Goal: Information Seeking & Learning: Learn about a topic

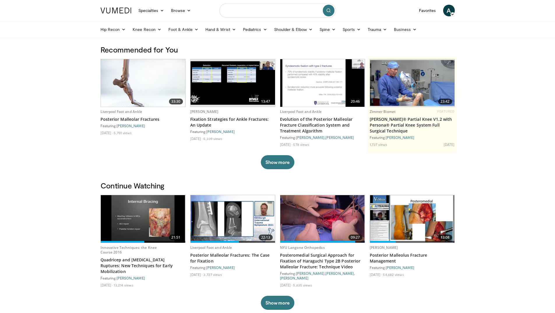
click at [266, 12] on input "Search topics, interventions" at bounding box center [277, 10] width 117 height 14
type input "**********"
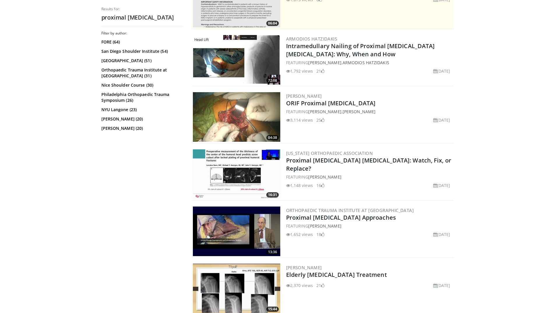
scroll to position [146, 0]
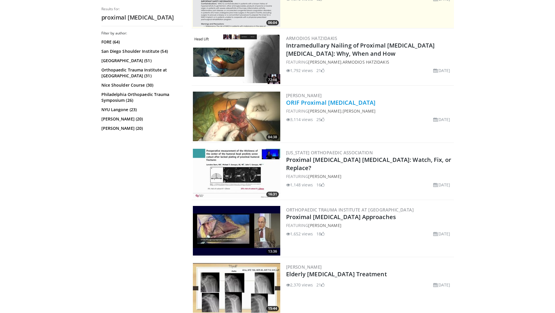
click at [306, 101] on link "ORIF Proximal Humerus" at bounding box center [331, 103] width 90 height 8
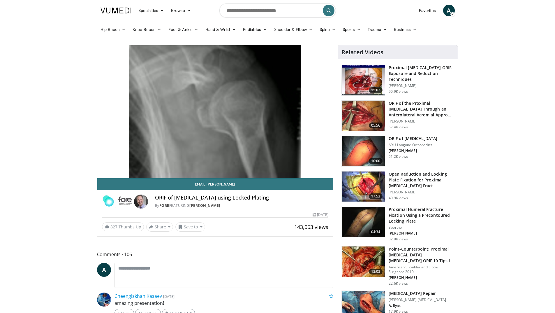
click at [408, 74] on h3 "Proximal Humerus ORIF: Exposure and Reduction Techniques" at bounding box center [422, 73] width 66 height 17
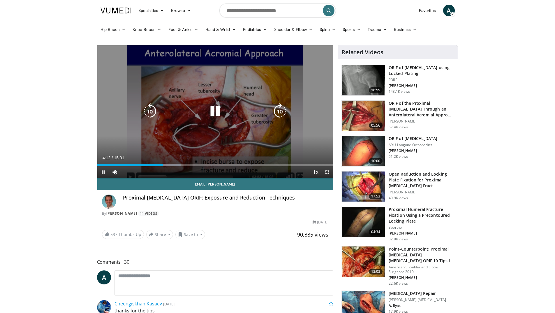
click at [217, 109] on icon "Video Player" at bounding box center [215, 111] width 16 height 16
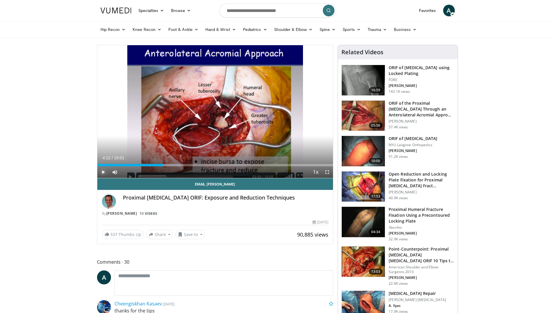
click at [104, 172] on span "Video Player" at bounding box center [103, 172] width 12 height 12
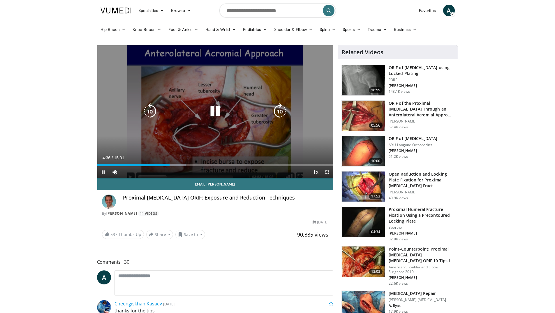
click at [217, 112] on icon "Video Player" at bounding box center [215, 111] width 16 height 16
click at [212, 109] on icon "Video Player" at bounding box center [215, 111] width 16 height 16
click at [212, 111] on icon "Video Player" at bounding box center [215, 111] width 16 height 16
click at [216, 109] on icon "Video Player" at bounding box center [215, 111] width 16 height 16
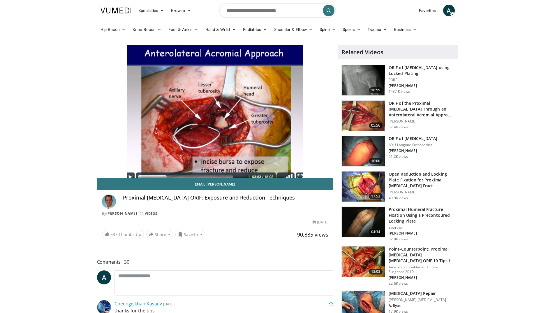
click at [373, 148] on img at bounding box center [363, 151] width 43 height 30
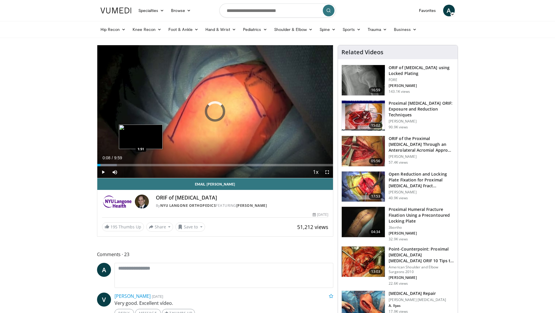
click at [141, 162] on div "Loaded : 8.31% 0:08 1:51" at bounding box center [215, 164] width 236 height 6
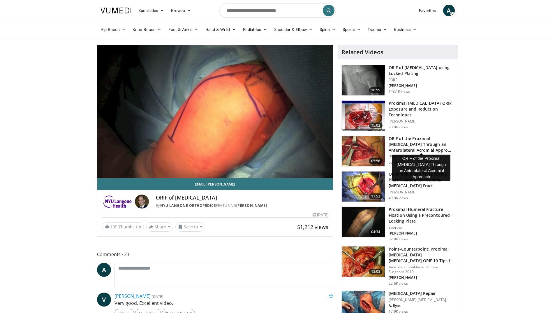
click at [416, 143] on h3 "ORIF of the Proximal [MEDICAL_DATA] Through an Anterolateral Acromial Appro…" at bounding box center [422, 144] width 66 height 17
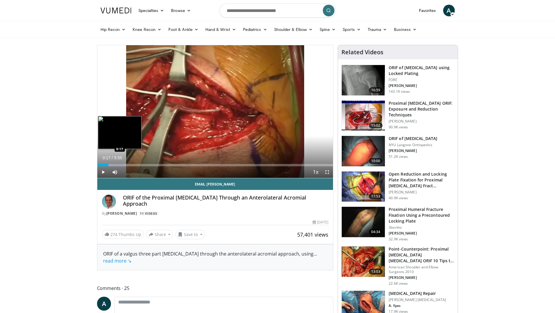
click at [108, 162] on div "Loaded : 11.21% 0:03 0:17" at bounding box center [215, 164] width 236 height 6
